Goal: Task Accomplishment & Management: Manage account settings

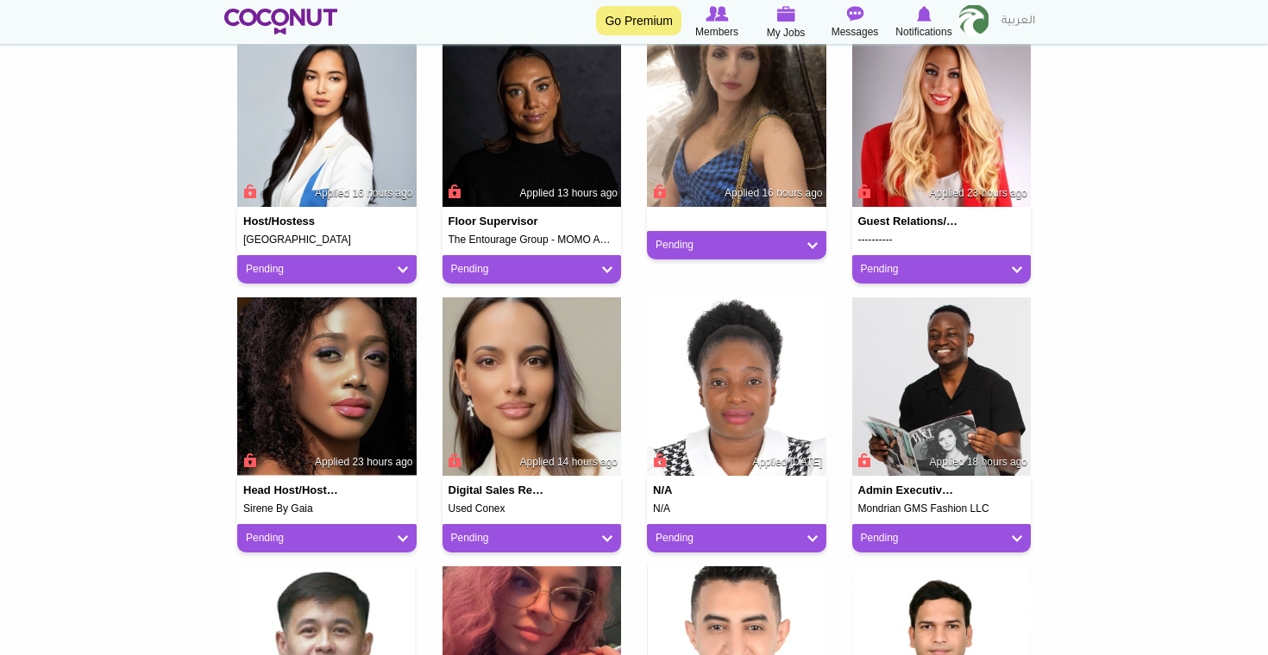
scroll to position [480, 0]
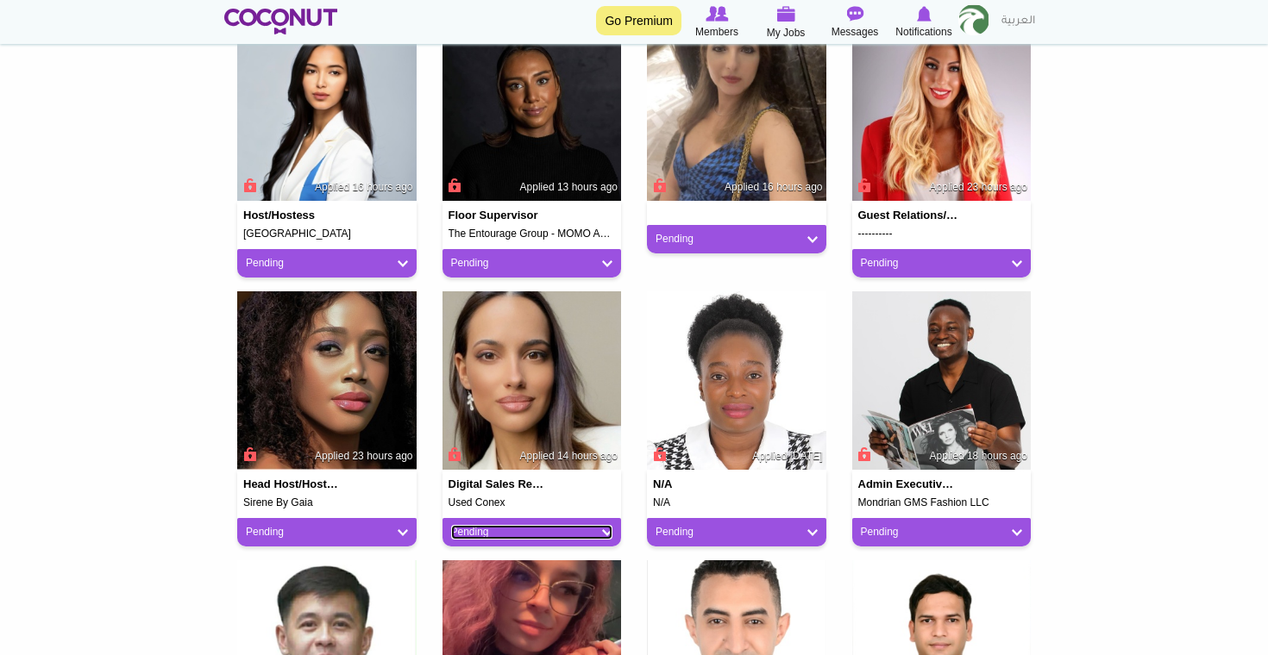
click at [540, 534] on link "Pending" at bounding box center [532, 532] width 162 height 15
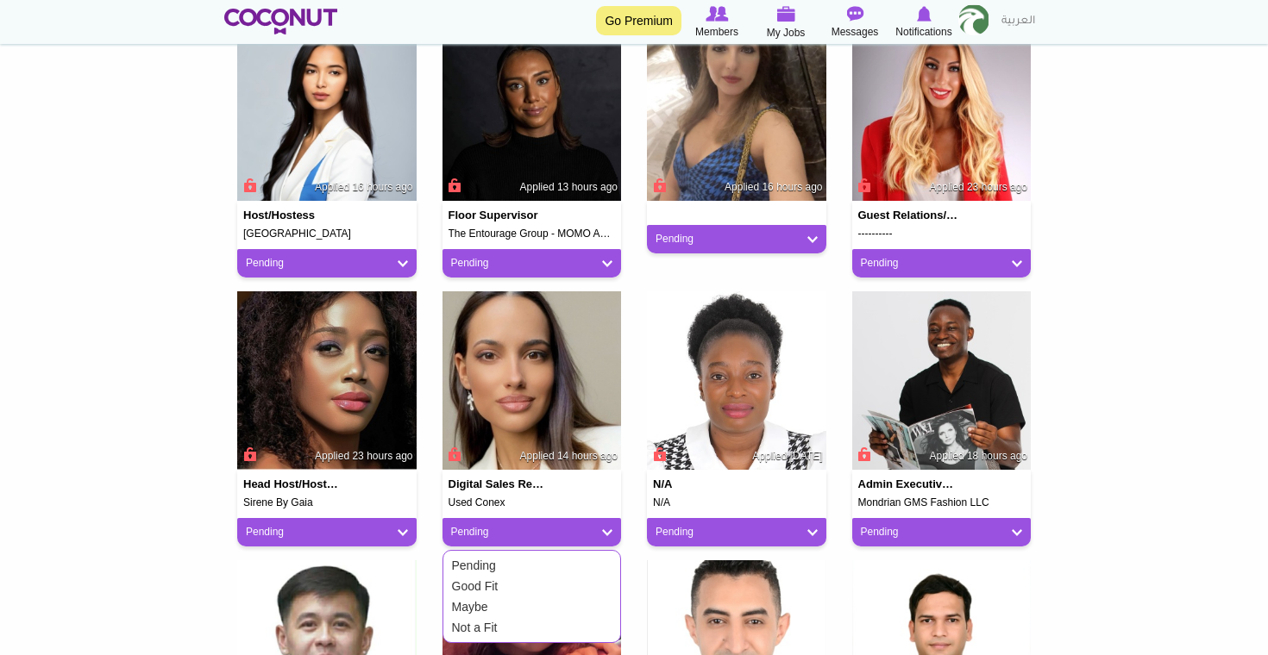
click at [537, 457] on span "Applied 14 hours ago" at bounding box center [568, 456] width 97 height 15
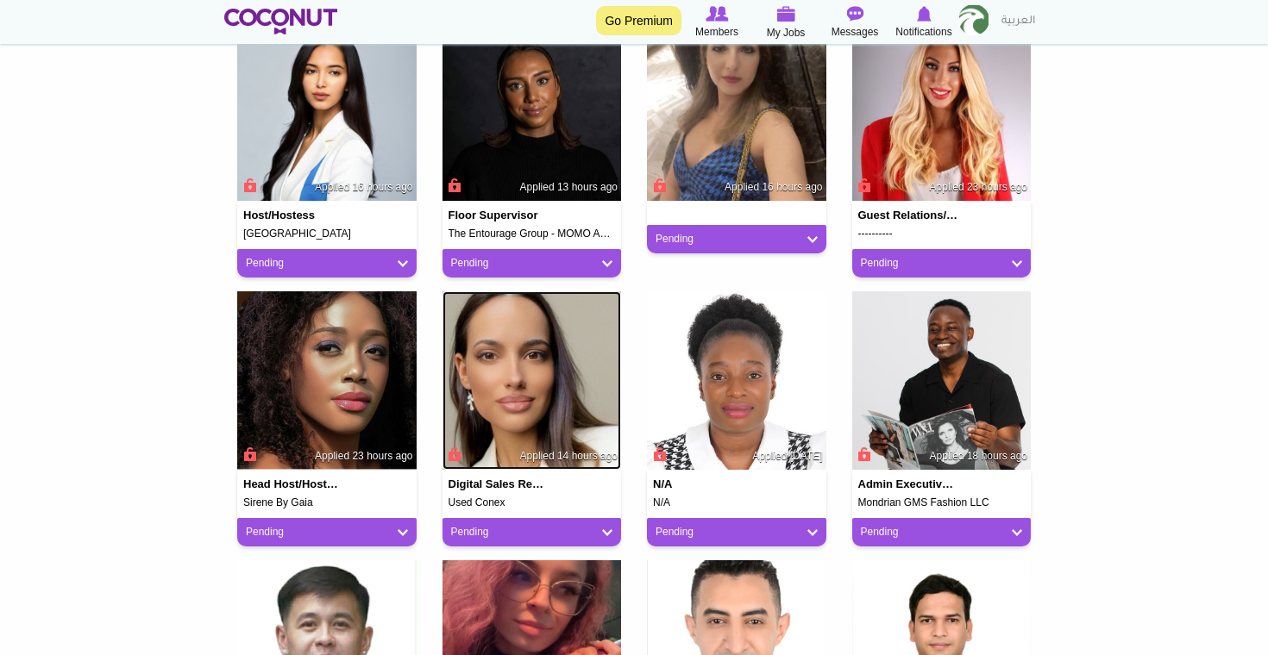
click at [539, 423] on img at bounding box center [531, 380] width 179 height 179
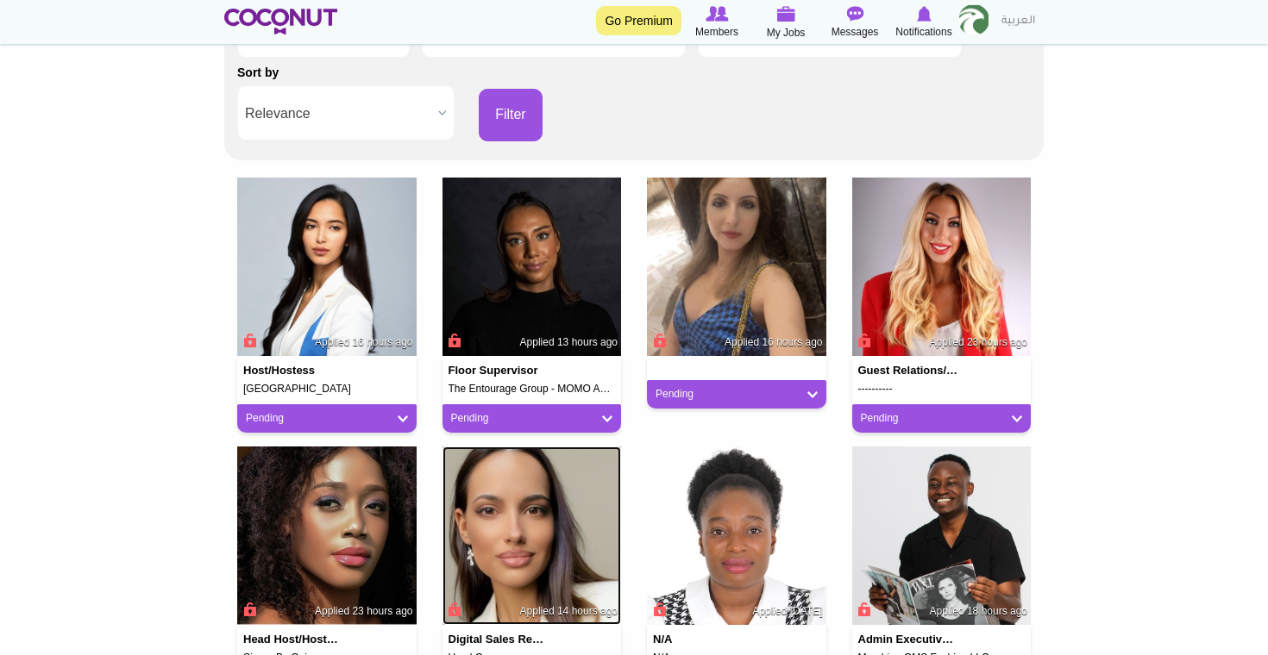
scroll to position [489, 0]
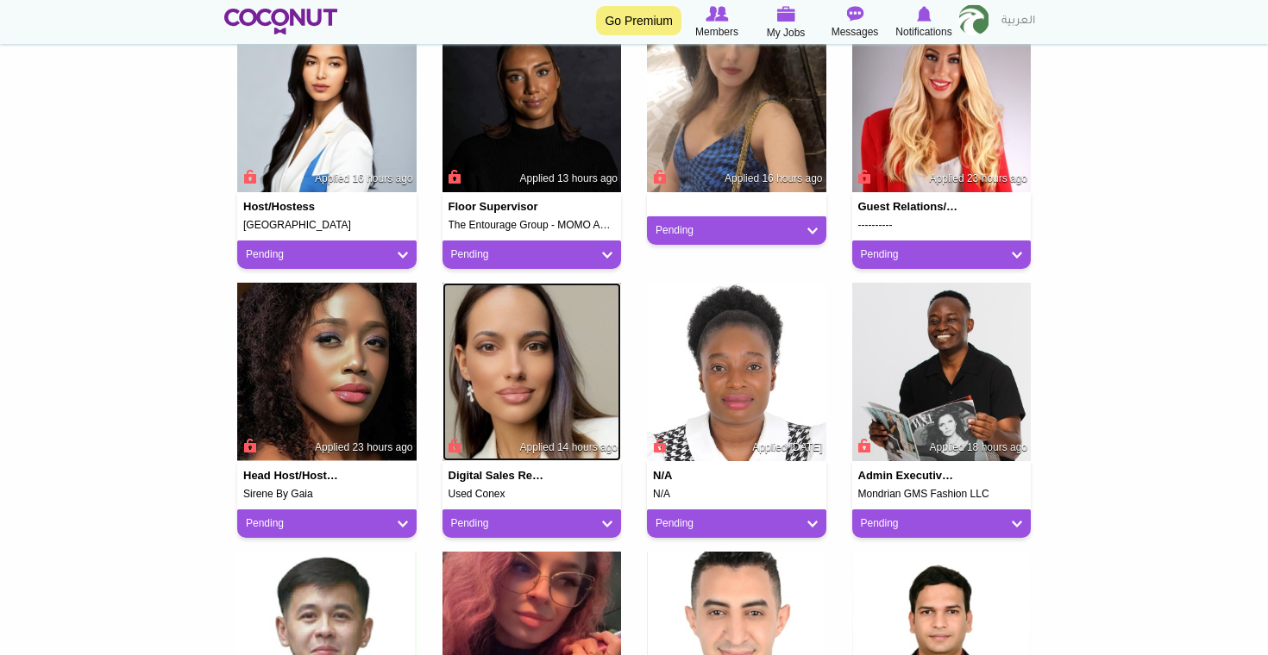
click at [492, 387] on img at bounding box center [531, 372] width 179 height 179
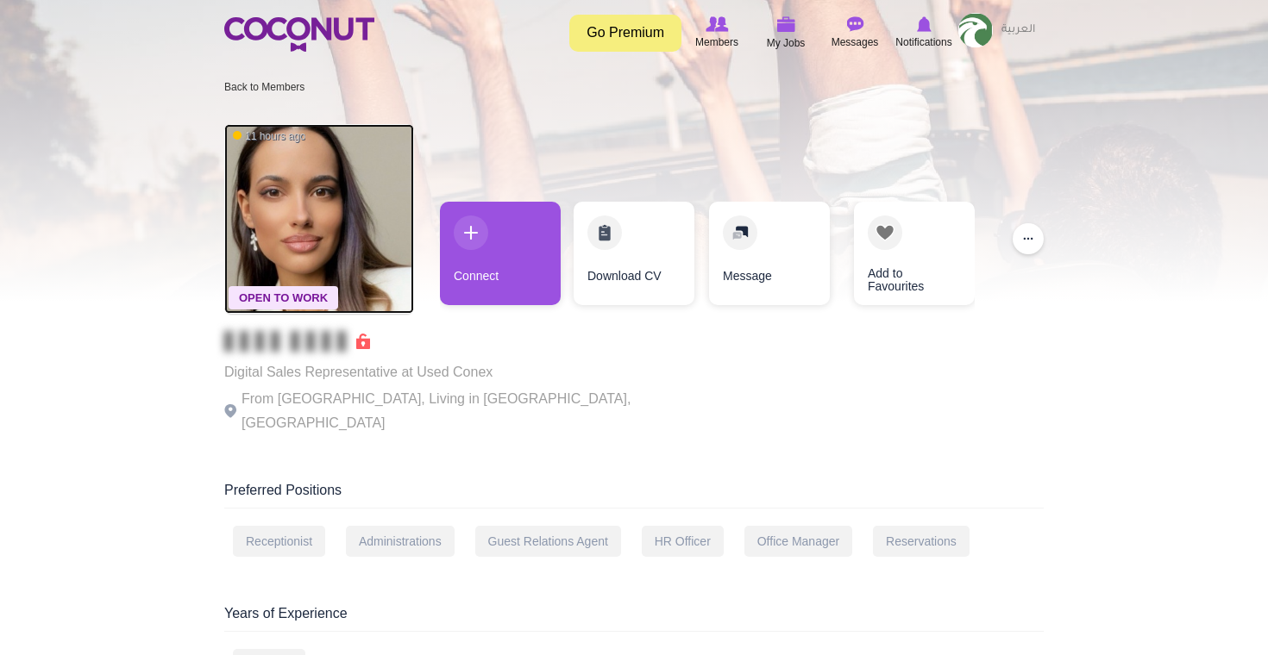
click at [348, 239] on img at bounding box center [319, 219] width 190 height 190
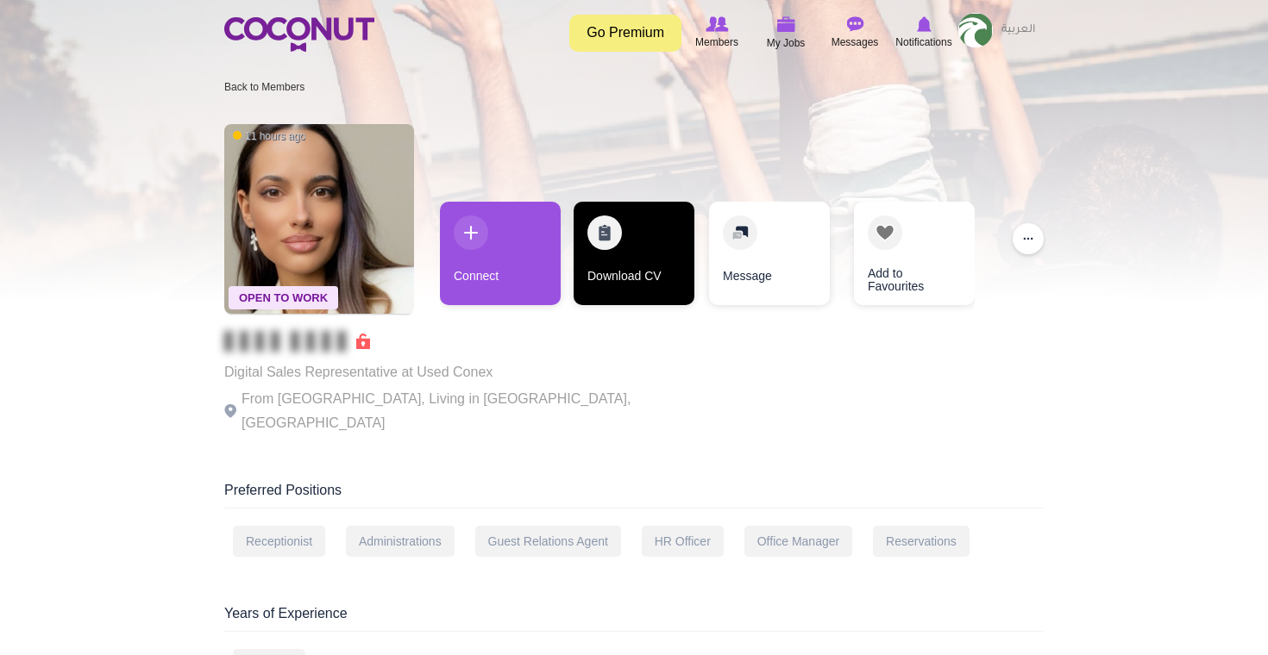
click at [628, 233] on link "Download CV" at bounding box center [634, 253] width 121 height 103
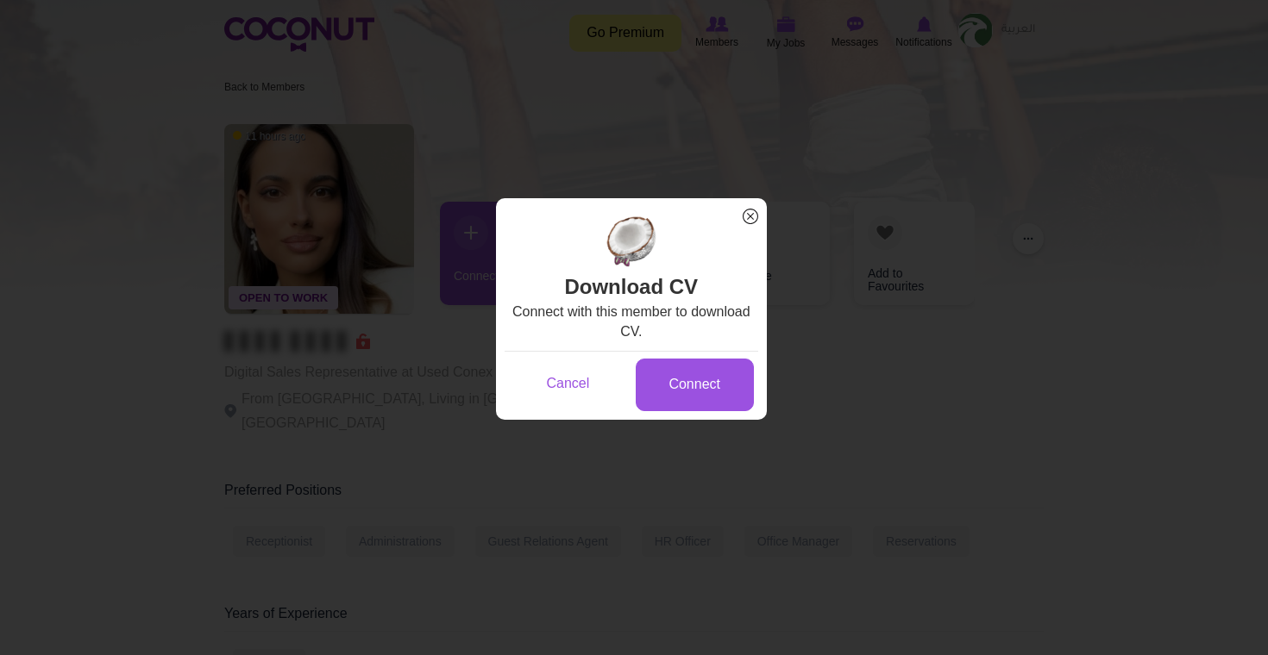
click at [746, 216] on span "x" at bounding box center [750, 216] width 22 height 22
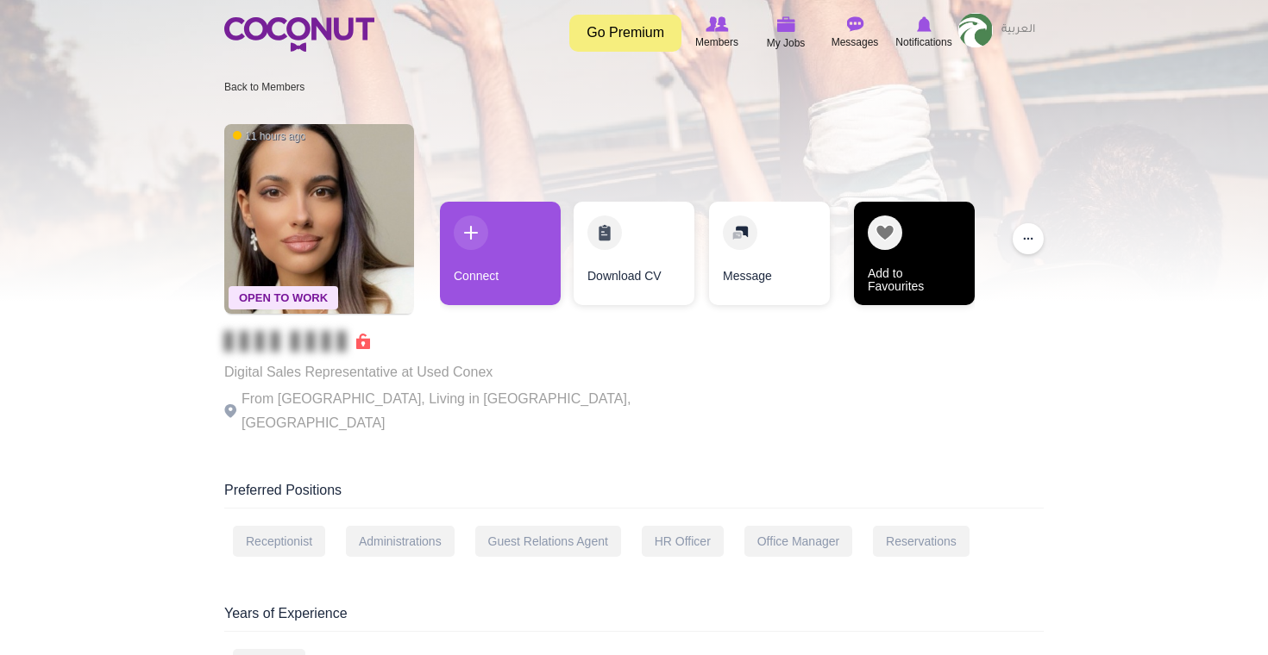
click at [908, 260] on link "Add to Favourites" at bounding box center [914, 253] width 121 height 103
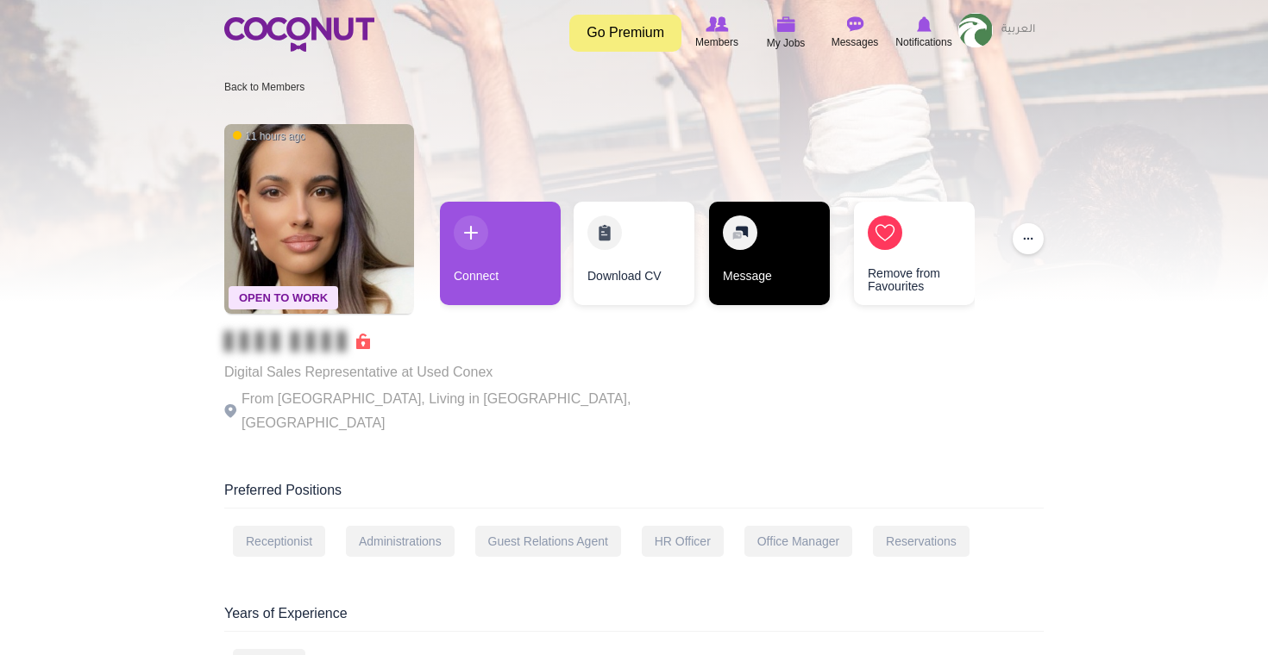
click at [760, 257] on link "Message" at bounding box center [769, 253] width 121 height 103
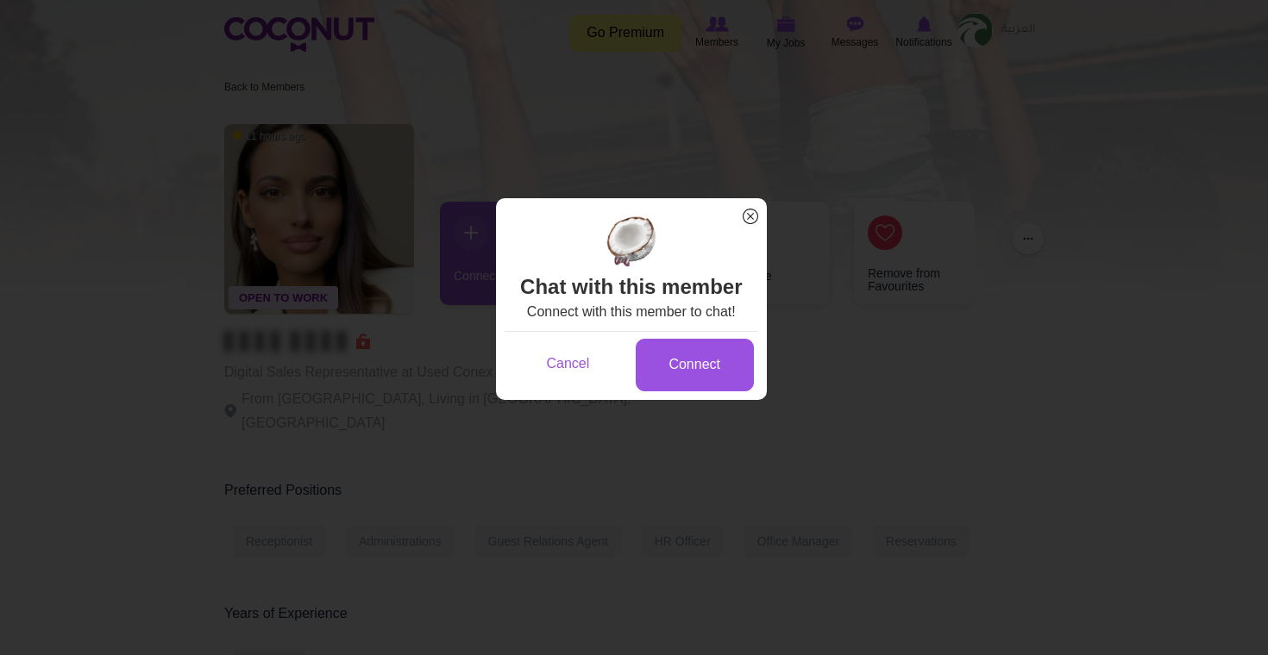
click at [745, 233] on h2 "Chat with this member" at bounding box center [632, 259] width 254 height 87
click at [745, 222] on span "x" at bounding box center [750, 216] width 22 height 22
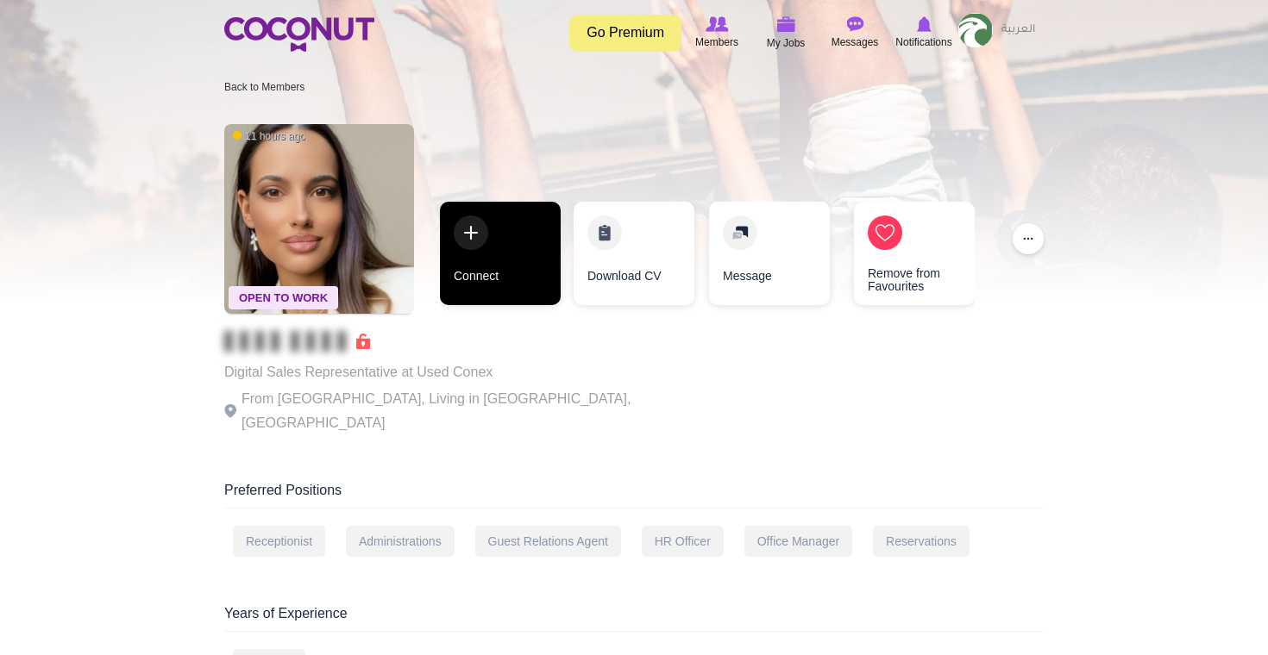
click at [489, 231] on link "Connect" at bounding box center [500, 253] width 121 height 103
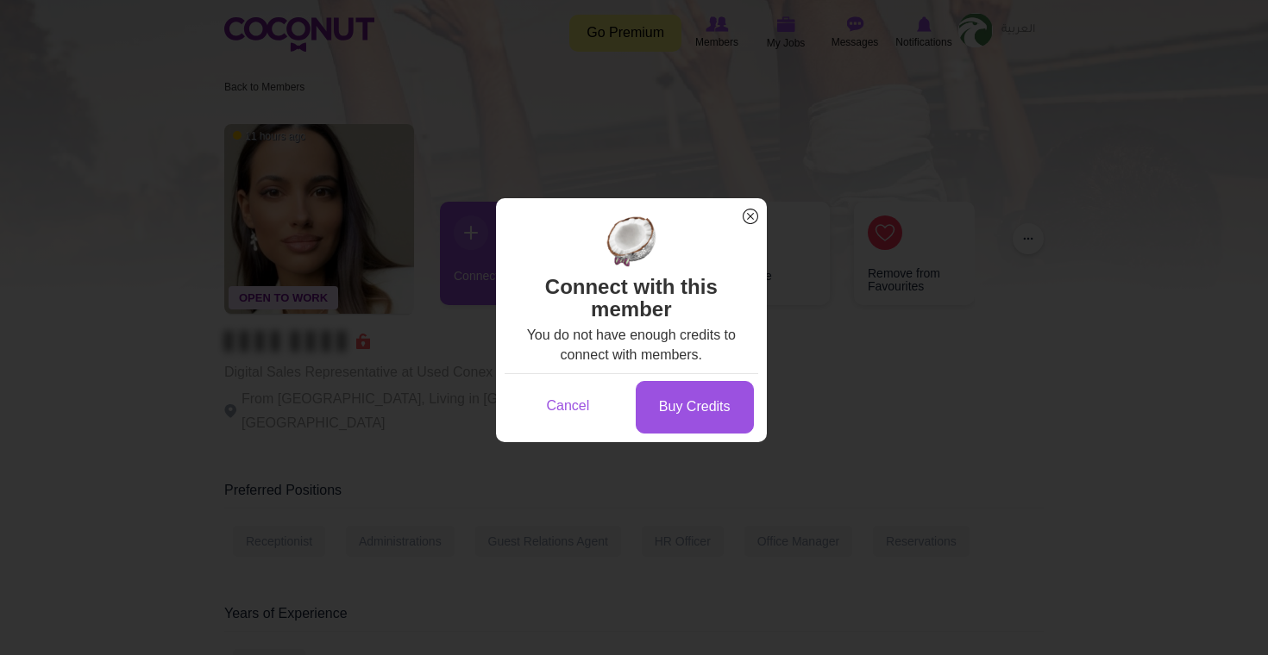
click at [749, 210] on span "x" at bounding box center [750, 216] width 22 height 22
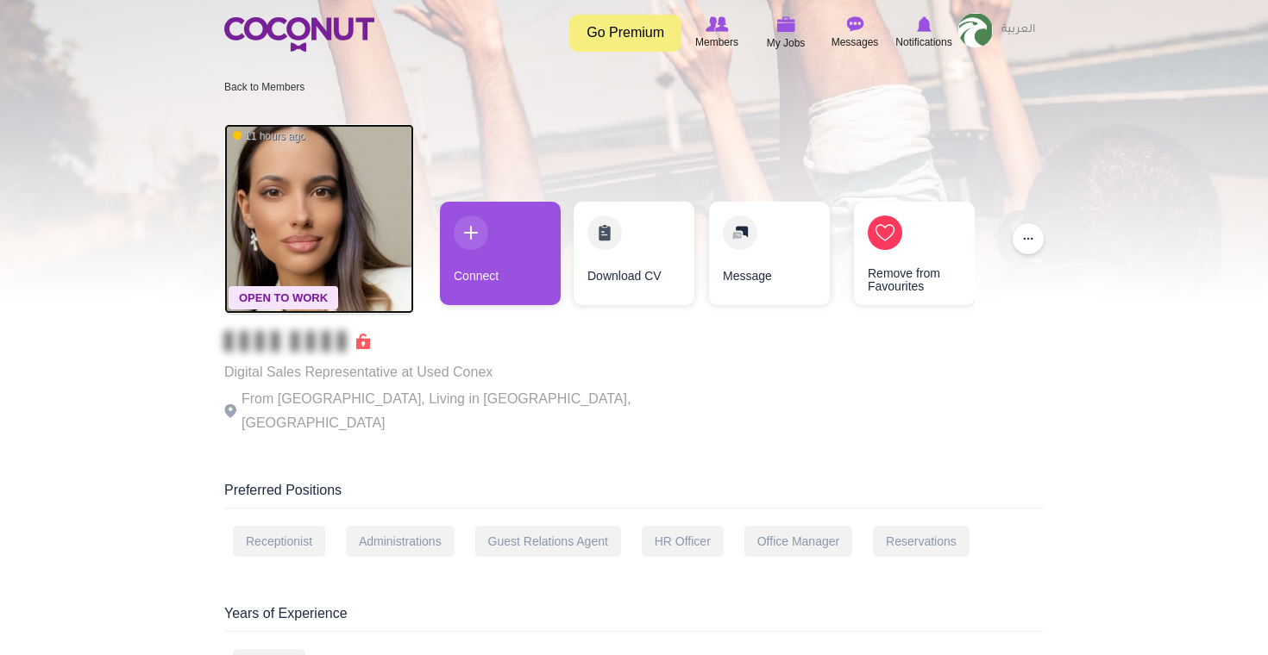
click at [350, 190] on img at bounding box center [319, 219] width 190 height 190
